Goal: Task Accomplishment & Management: Use online tool/utility

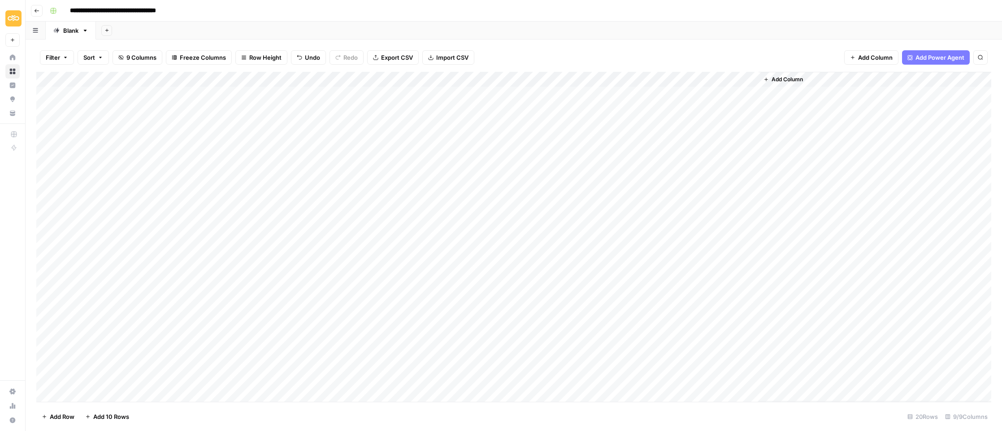
click at [577, 81] on div "Add Column" at bounding box center [513, 237] width 955 height 330
click at [536, 165] on span "Edit Workflow" at bounding box center [573, 167] width 78 height 9
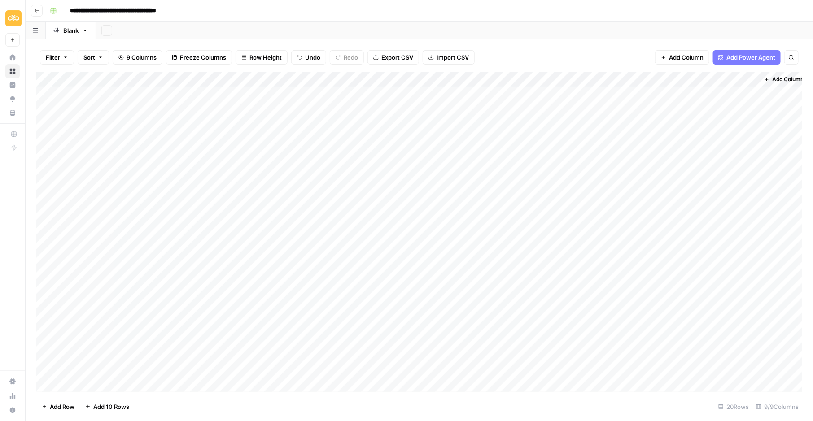
click at [157, 264] on div "Add Column" at bounding box center [419, 232] width 766 height 320
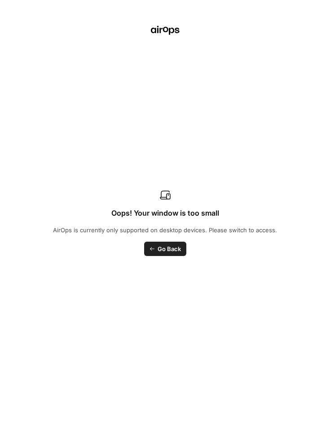
click at [161, 249] on span "Go Back" at bounding box center [168, 248] width 23 height 9
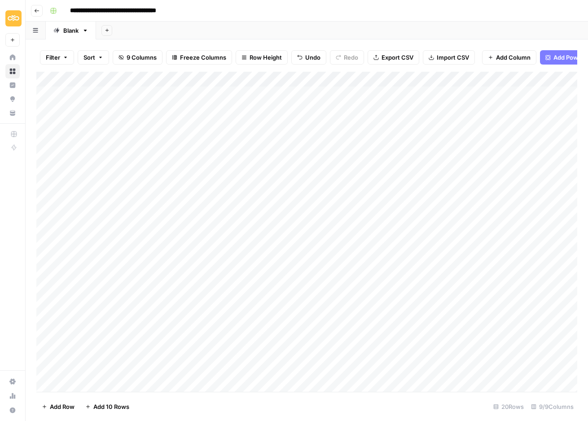
click at [233, 259] on div "Add Column" at bounding box center [306, 232] width 540 height 320
click at [459, 262] on div "Add Column" at bounding box center [306, 232] width 540 height 320
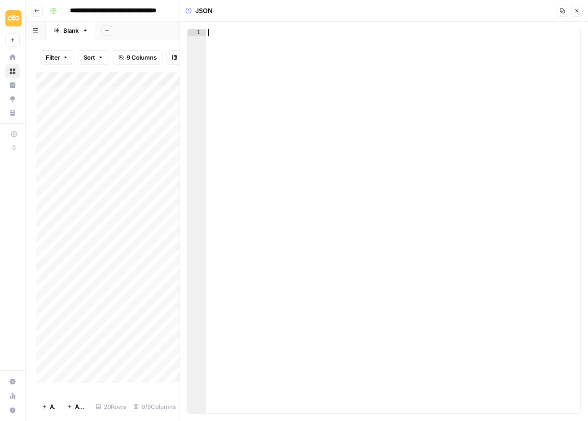
click at [248, 66] on div at bounding box center [393, 228] width 375 height 399
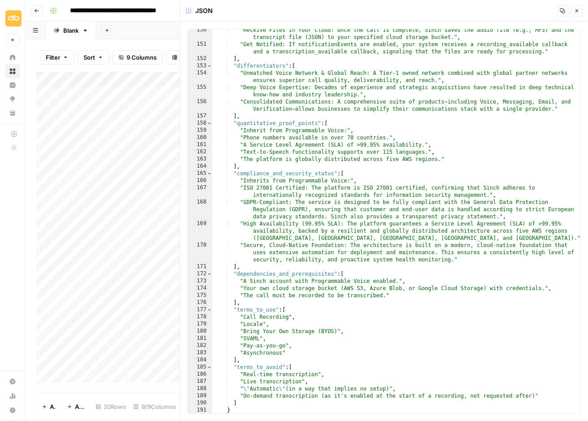
click at [581, 11] on button "Close" at bounding box center [577, 11] width 12 height 12
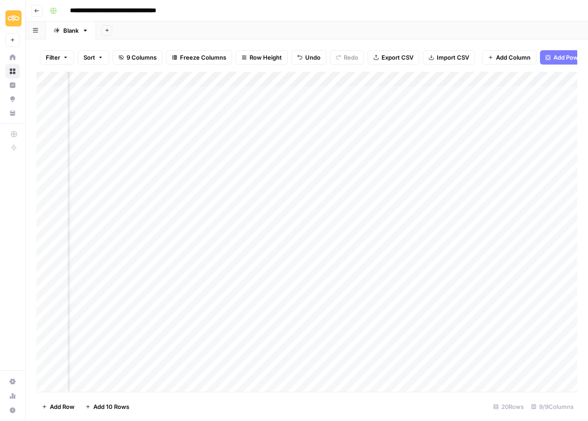
scroll to position [0, 231]
click at [325, 261] on div "Add Column" at bounding box center [306, 232] width 540 height 320
click at [439, 258] on div "Add Column" at bounding box center [306, 232] width 540 height 320
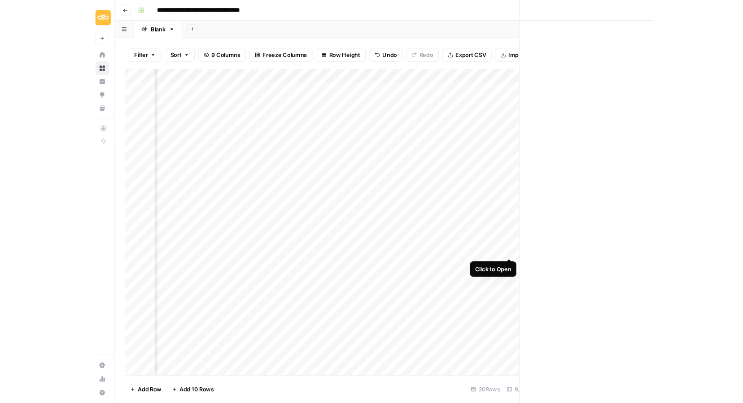
scroll to position [0, 226]
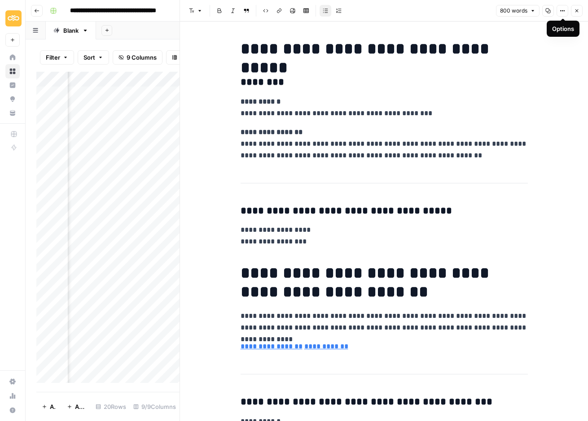
click at [546, 11] on icon "button" at bounding box center [547, 10] width 5 height 5
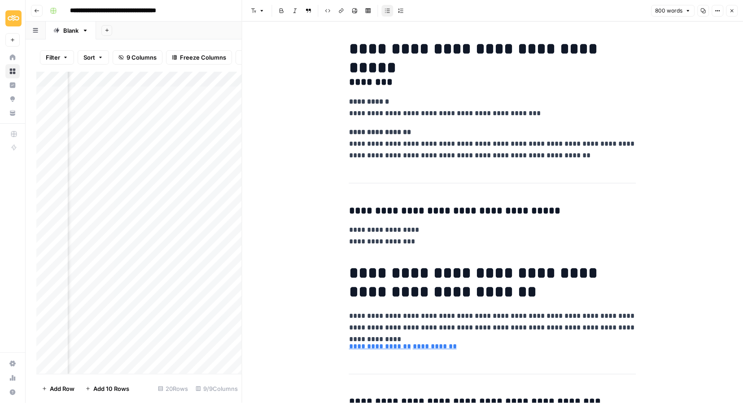
click at [730, 13] on icon "button" at bounding box center [731, 10] width 5 height 5
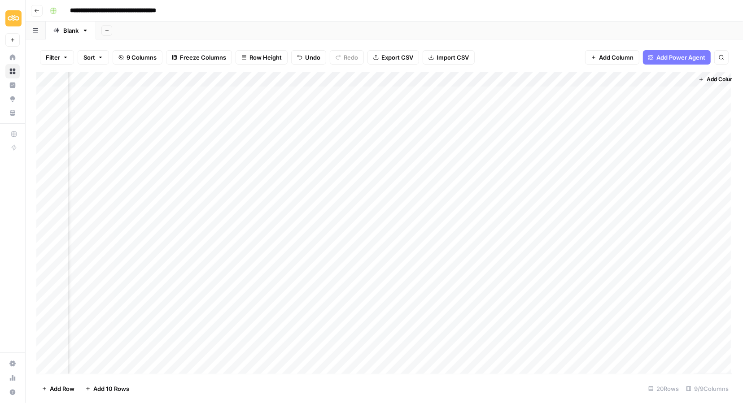
scroll to position [0, 66]
click at [397, 273] on div "Add Column" at bounding box center [384, 223] width 696 height 302
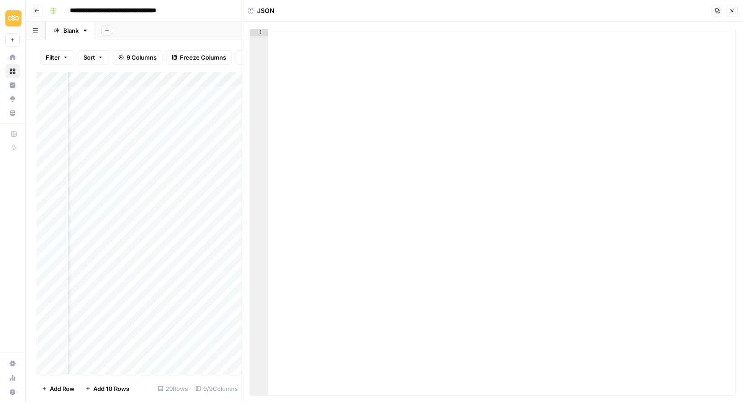
click at [311, 55] on div at bounding box center [502, 219] width 468 height 381
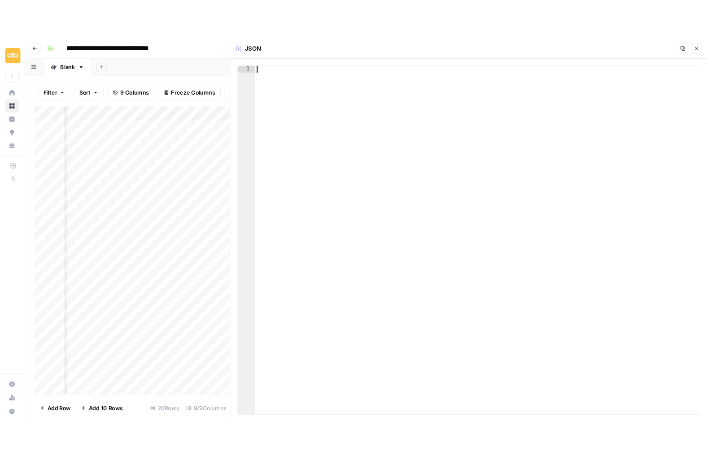
scroll to position [1786, 0]
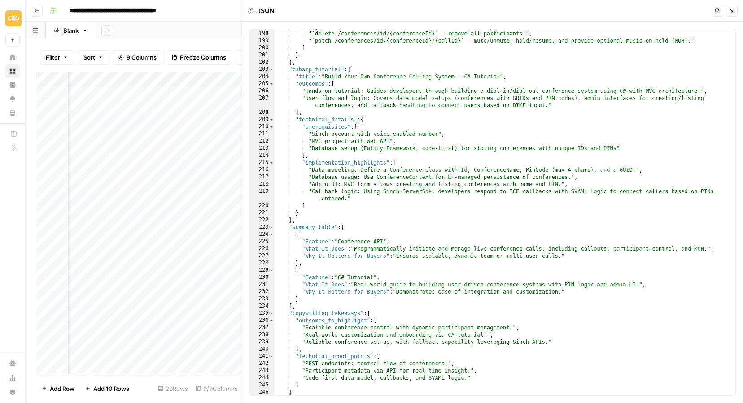
click at [728, 10] on button "Close" at bounding box center [732, 11] width 12 height 12
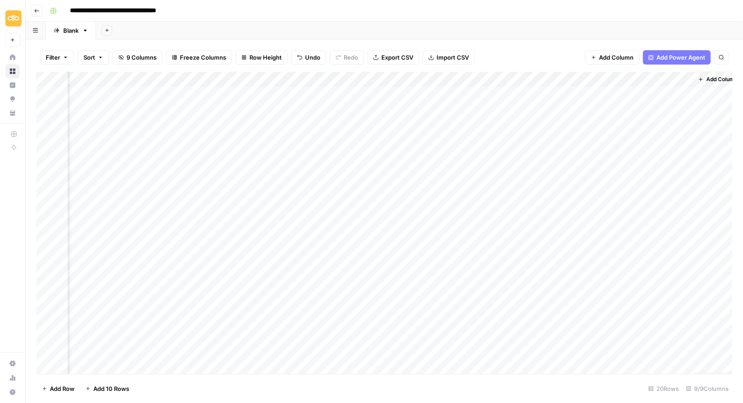
click at [492, 276] on div "Add Column" at bounding box center [384, 223] width 696 height 302
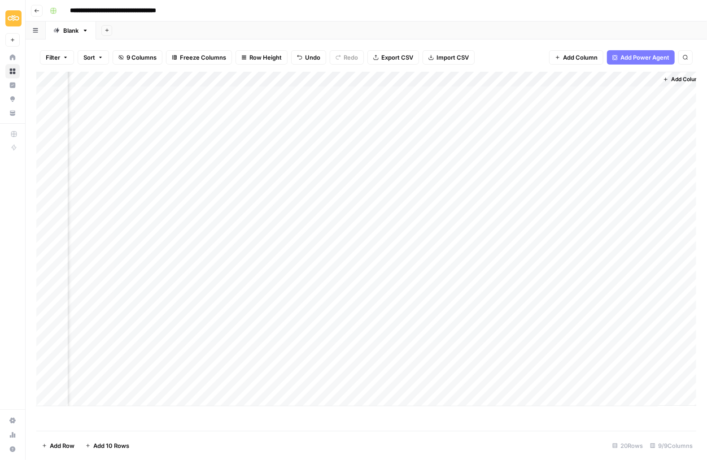
scroll to position [0, 112]
click at [557, 277] on div "Add Column" at bounding box center [366, 239] width 660 height 335
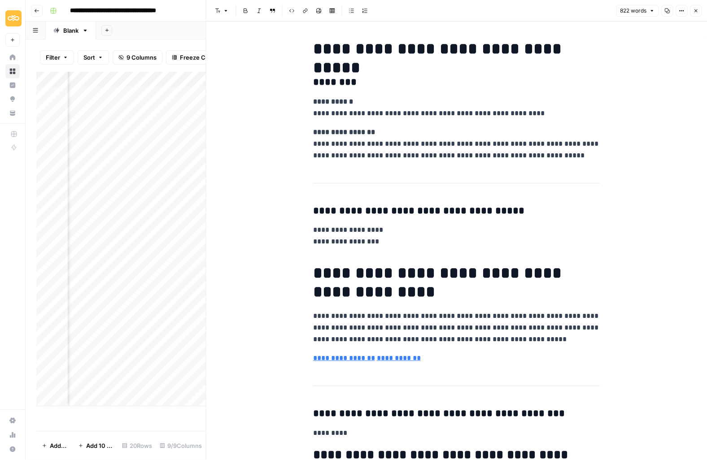
click at [667, 10] on icon "button" at bounding box center [666, 10] width 5 height 5
click at [696, 14] on button "Close" at bounding box center [696, 11] width 12 height 12
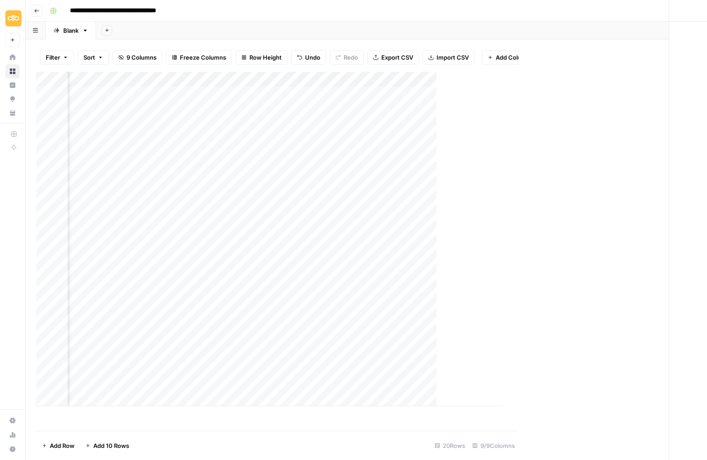
scroll to position [0, 102]
click at [475, 79] on div "Add Column" at bounding box center [366, 239] width 660 height 335
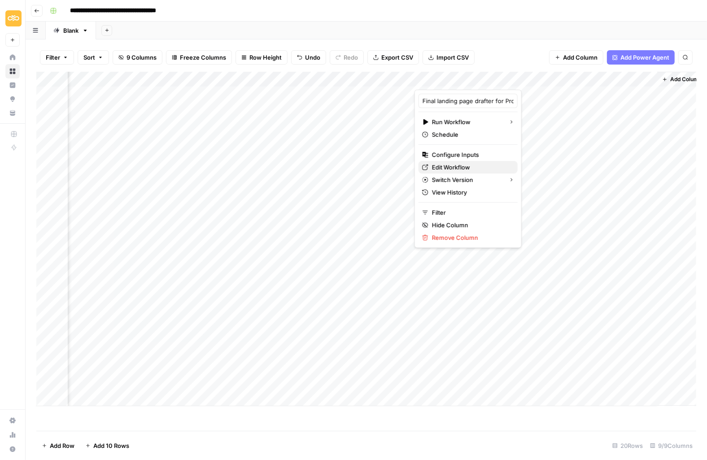
click at [454, 166] on span "Edit Workflow" at bounding box center [471, 167] width 78 height 9
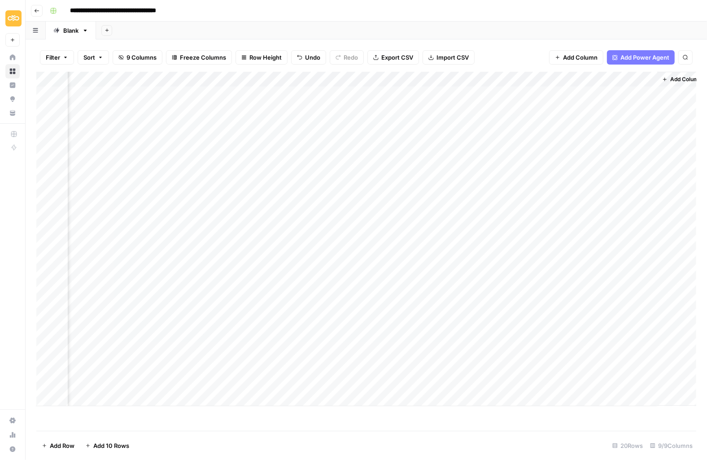
click at [115, 183] on div "Add Column" at bounding box center [366, 239] width 660 height 335
click at [230, 216] on div "Add Column" at bounding box center [366, 239] width 660 height 335
drag, startPoint x: 236, startPoint y: 217, endPoint x: 179, endPoint y: 217, distance: 56.5
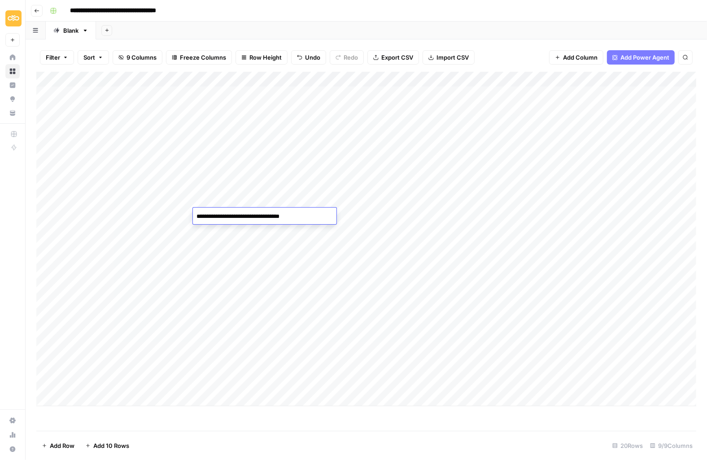
click at [179, 217] on body "**********" at bounding box center [353, 230] width 707 height 460
click at [216, 424] on div "Add Column" at bounding box center [366, 251] width 660 height 359
click at [214, 214] on div "Add Column" at bounding box center [366, 239] width 660 height 335
click at [214, 214] on textarea "**********" at bounding box center [265, 216] width 144 height 13
click at [304, 214] on textarea "**********" at bounding box center [265, 216] width 144 height 13
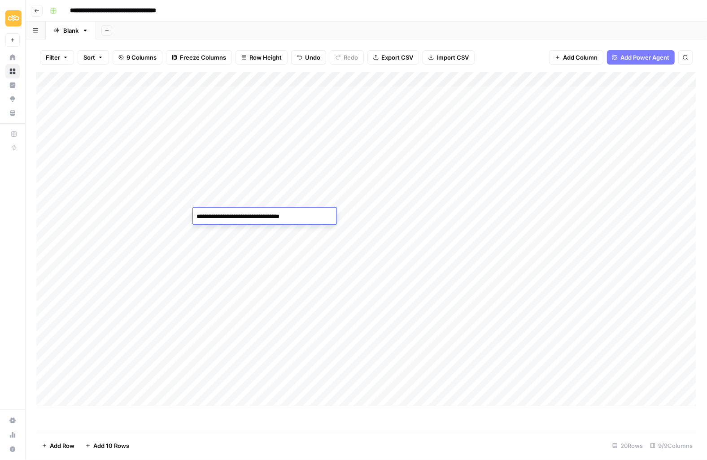
drag, startPoint x: 304, startPoint y: 214, endPoint x: 189, endPoint y: 213, distance: 115.3
click at [189, 213] on body "**********" at bounding box center [353, 230] width 707 height 460
click at [273, 370] on div "Add Column" at bounding box center [366, 239] width 660 height 335
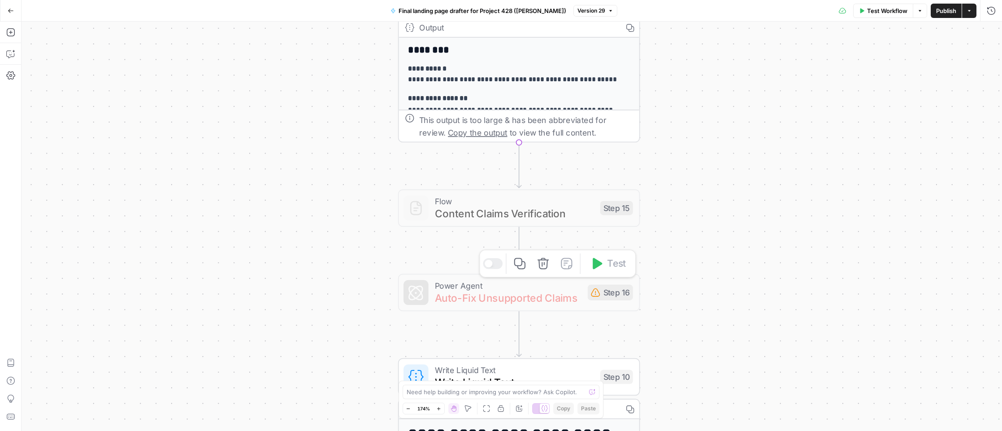
click at [547, 271] on button "Delete step" at bounding box center [543, 263] width 20 height 20
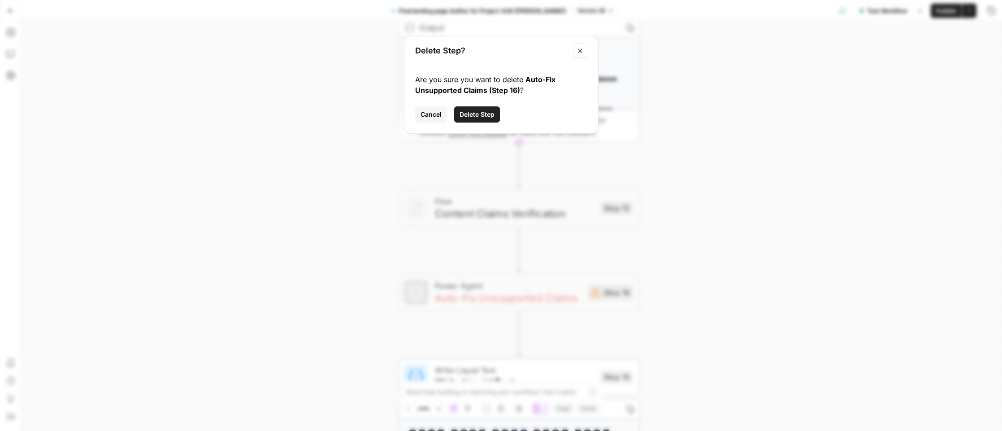
click at [471, 119] on button "Delete Step" at bounding box center [477, 114] width 46 height 16
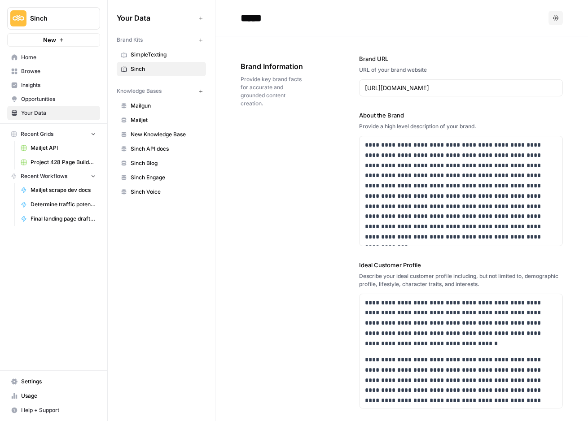
click at [31, 58] on span "Home" at bounding box center [58, 57] width 75 height 8
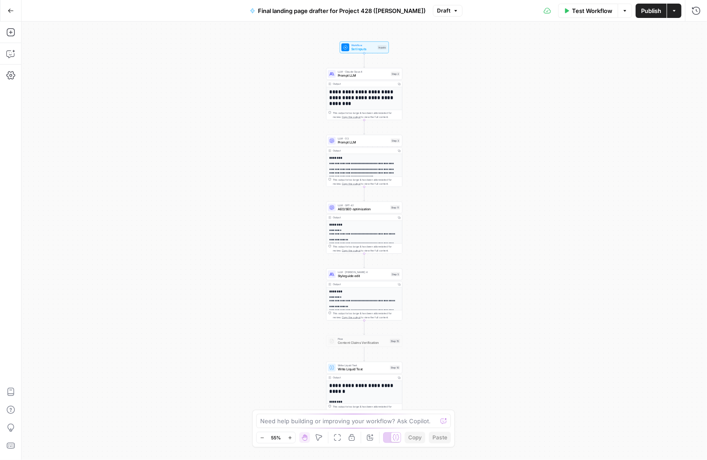
click at [372, 101] on h1 "**********" at bounding box center [364, 97] width 70 height 17
click at [259, 135] on div "**********" at bounding box center [364, 241] width 685 height 439
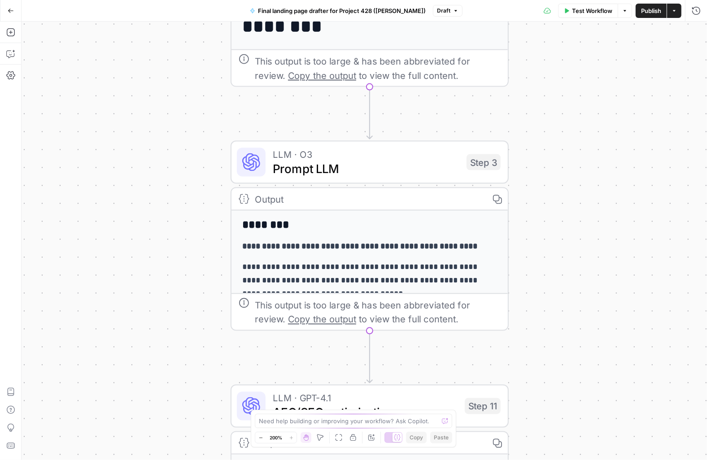
drag, startPoint x: 361, startPoint y: 161, endPoint x: 52, endPoint y: 184, distance: 310.4
click at [52, 184] on div "**********" at bounding box center [364, 241] width 685 height 439
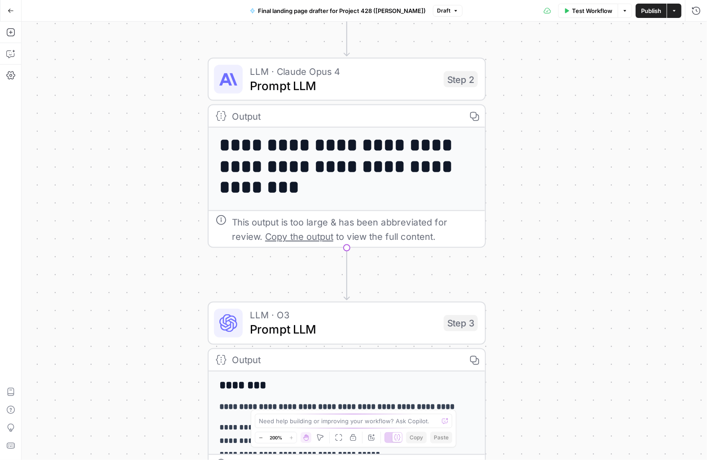
drag, startPoint x: 547, startPoint y: 136, endPoint x: 560, endPoint y: 256, distance: 120.0
click at [560, 256] on div "**********" at bounding box center [364, 241] width 685 height 439
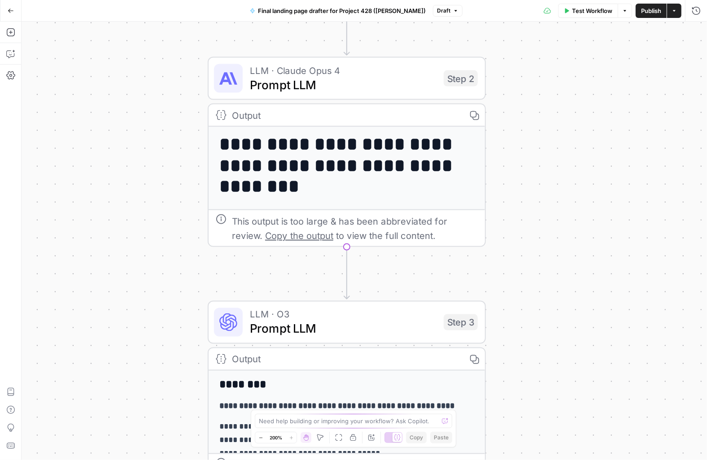
click at [292, 86] on span "Prompt LLM" at bounding box center [343, 85] width 187 height 18
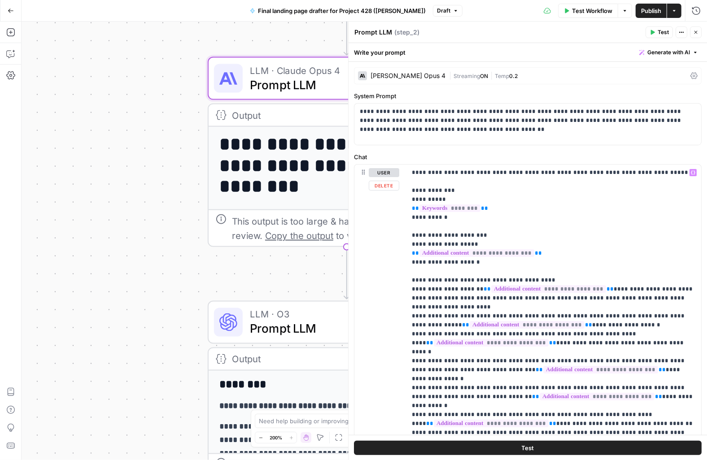
scroll to position [9, 0]
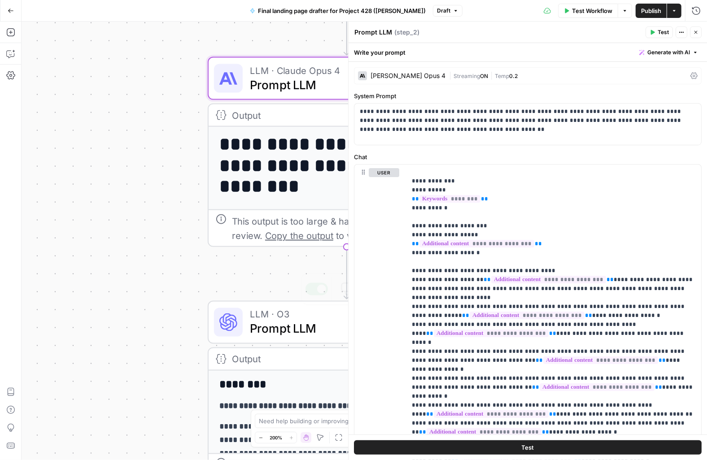
click at [267, 332] on span "Prompt LLM" at bounding box center [343, 329] width 187 height 18
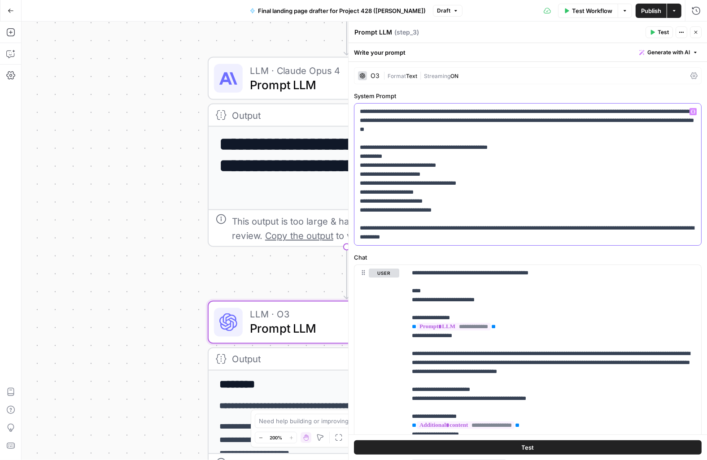
click at [434, 202] on p "**********" at bounding box center [528, 174] width 336 height 135
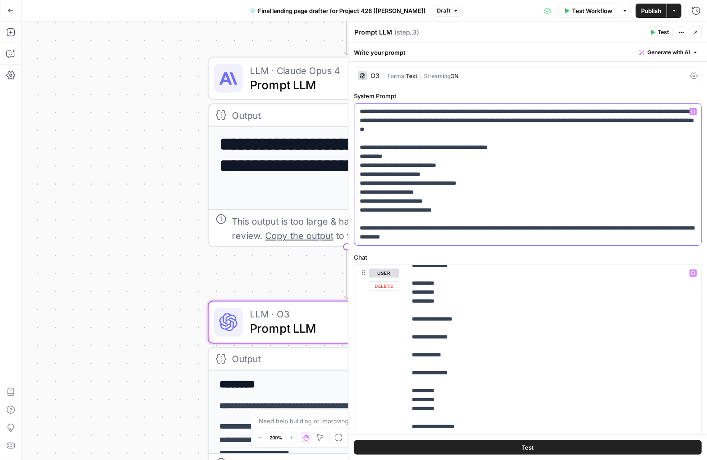
scroll to position [1144, 0]
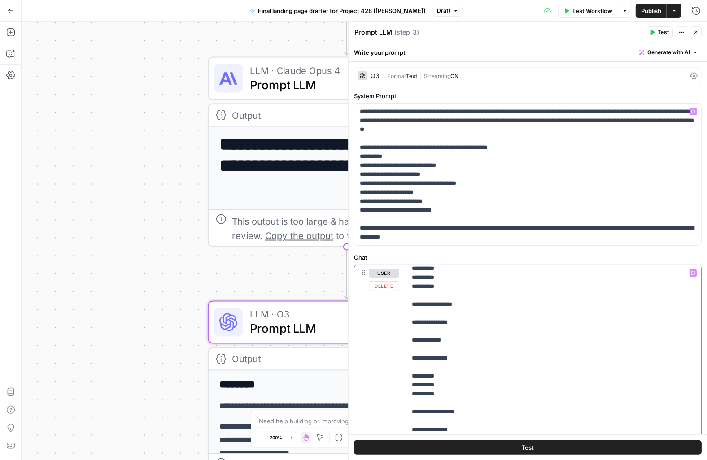
click at [595, 338] on p "**********" at bounding box center [554, 246] width 284 height 2243
type input "feature"
click at [673, 253] on icon "button" at bounding box center [672, 252] width 4 height 4
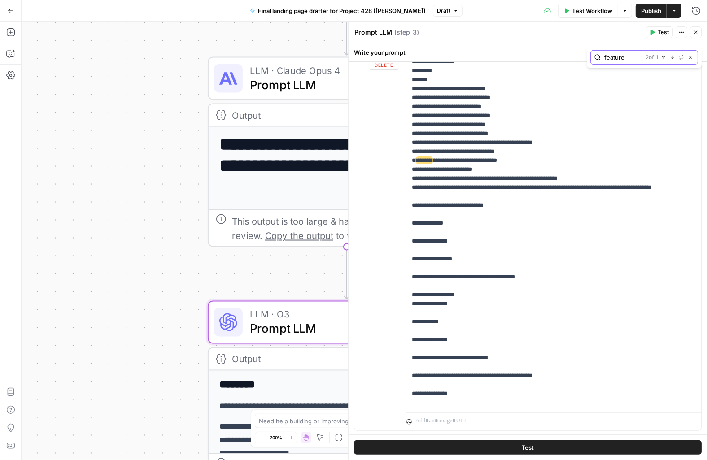
scroll to position [554, 0]
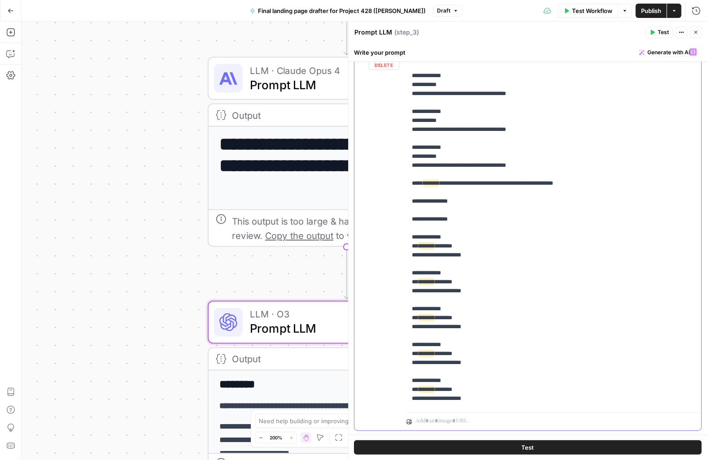
scroll to position [1468, 0]
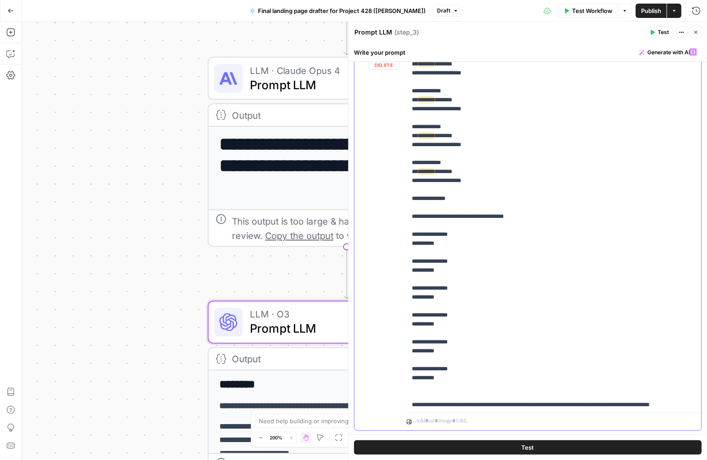
scroll to position [1884, 0]
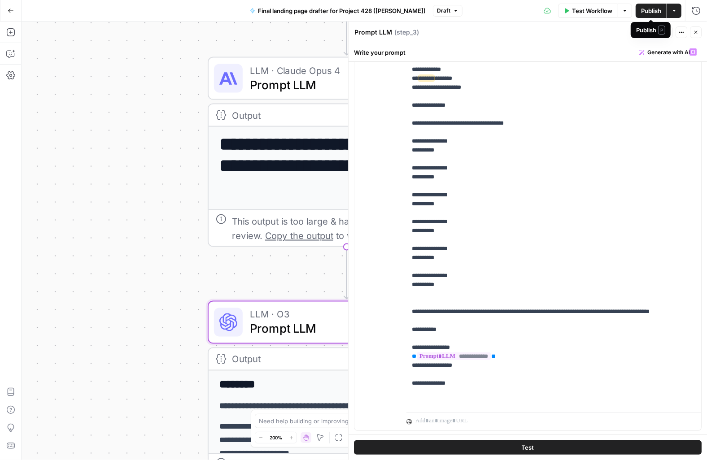
click at [648, 11] on span "Publish" at bounding box center [651, 10] width 20 height 9
